Goal: Task Accomplishment & Management: Manage account settings

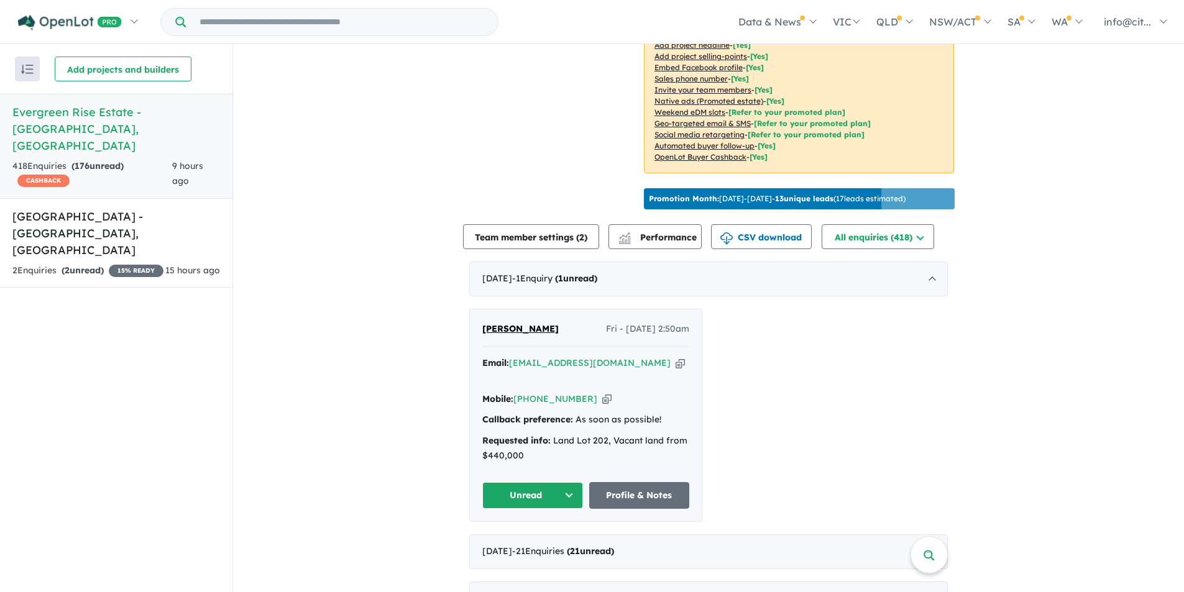
scroll to position [373, 0]
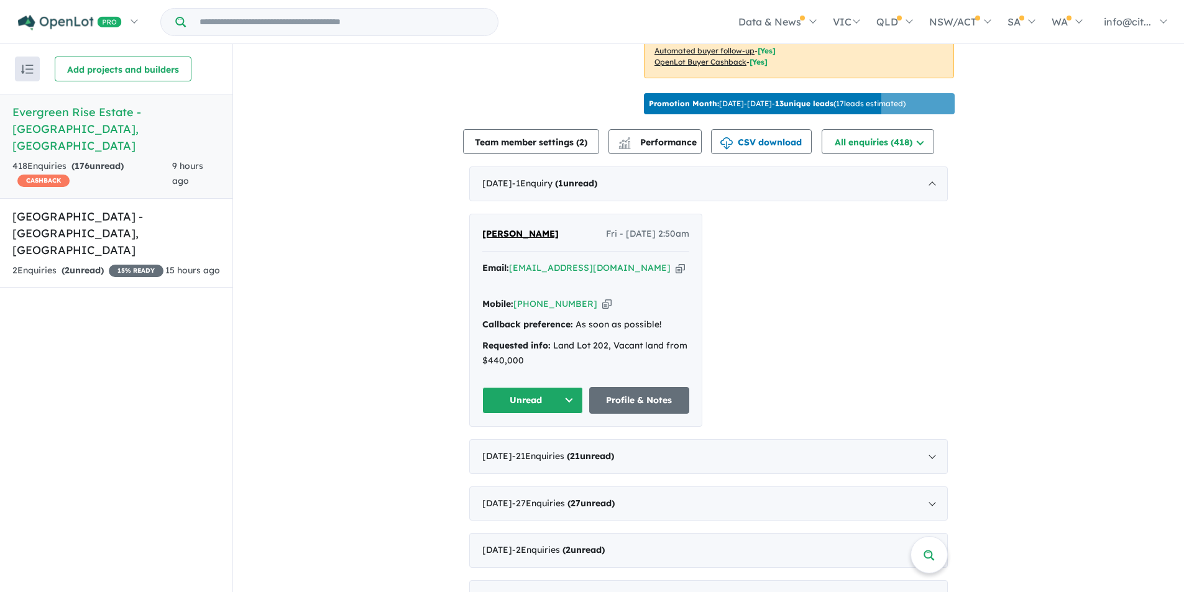
click at [602, 302] on icon "button" at bounding box center [606, 304] width 9 height 13
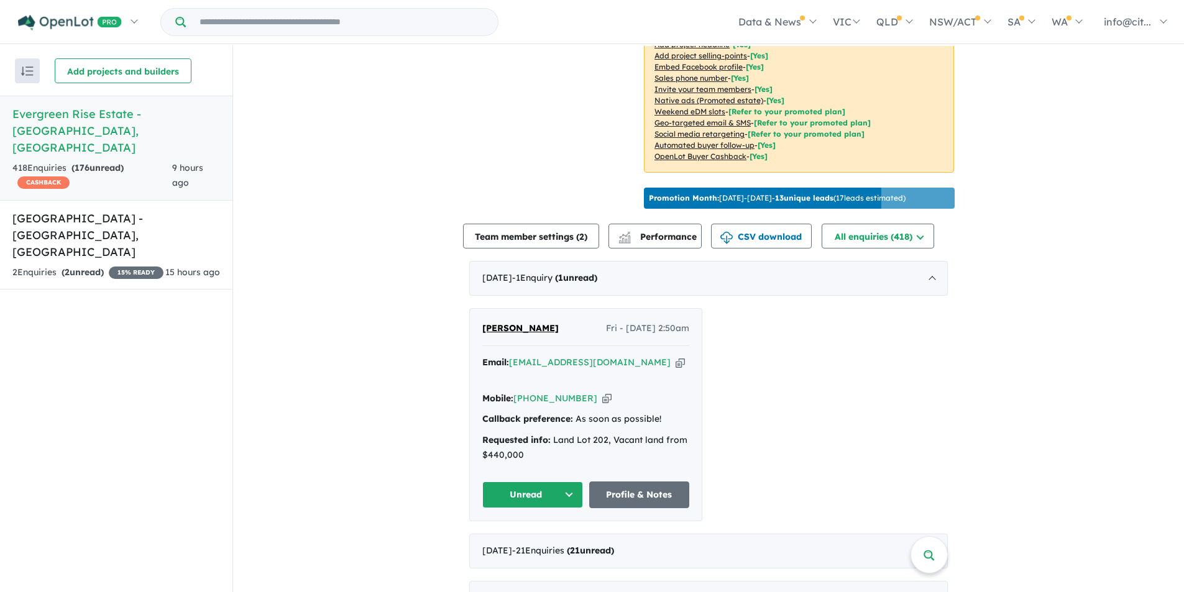
scroll to position [435, 0]
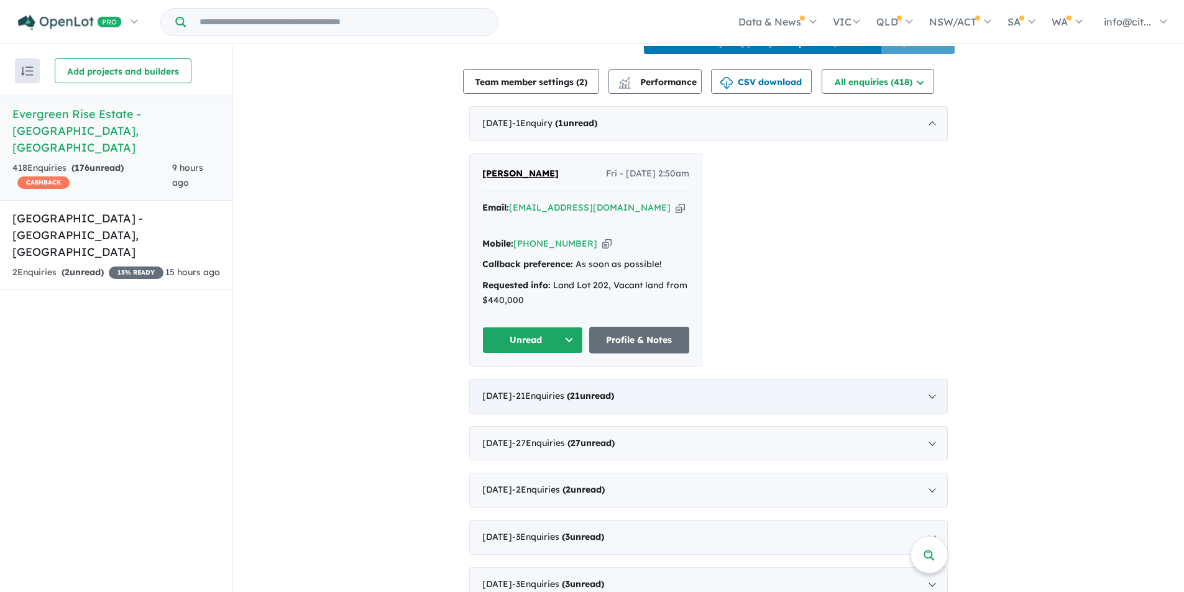
click at [930, 393] on div "[DATE] - 21 Enquir ies ( 21 unread)" at bounding box center [708, 396] width 478 height 35
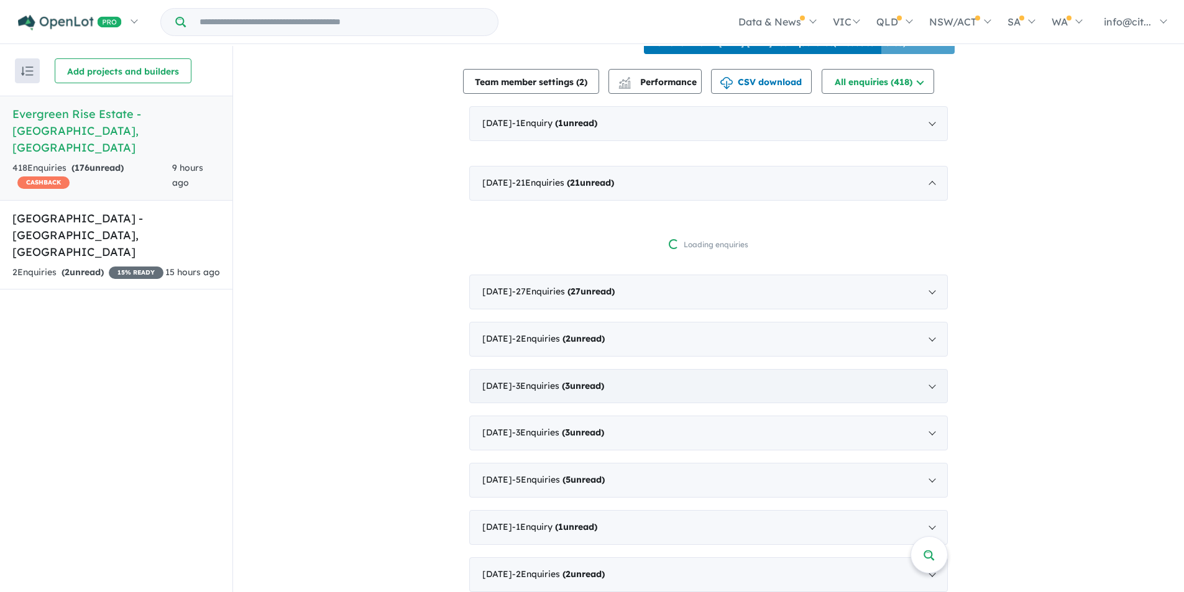
scroll to position [2, 0]
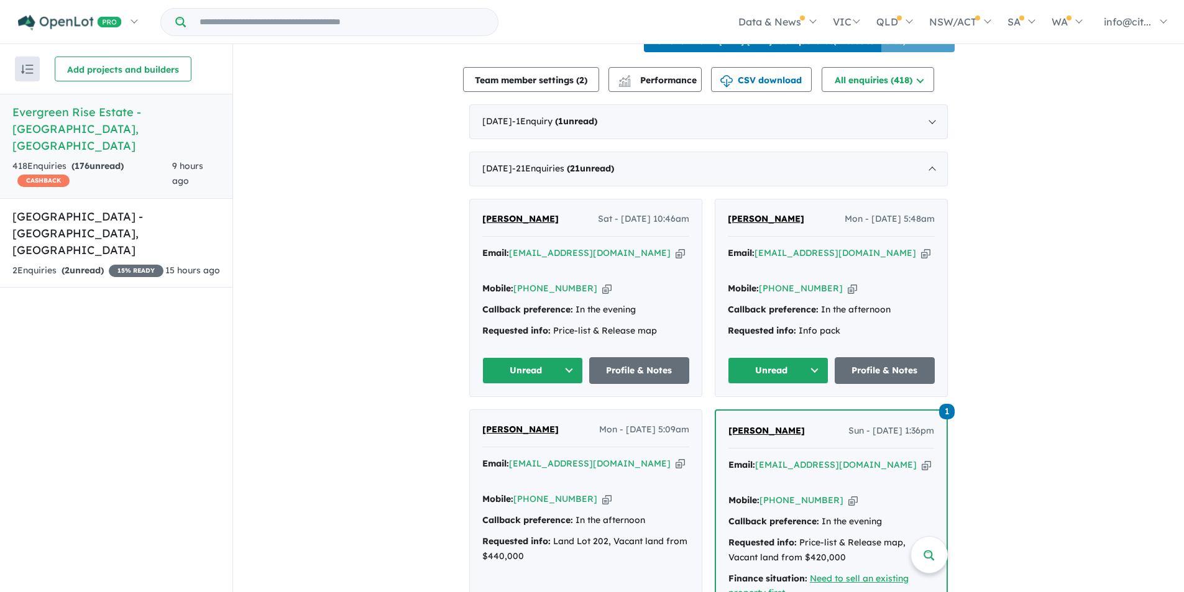
click at [602, 295] on icon "button" at bounding box center [606, 288] width 9 height 13
